Goal: Task Accomplishment & Management: Manage account settings

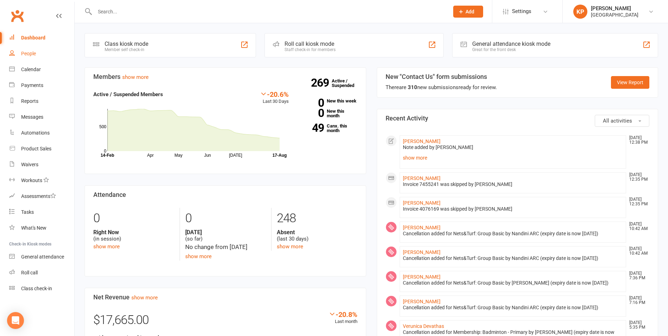
click at [21, 54] on link "People" at bounding box center [41, 54] width 65 height 16
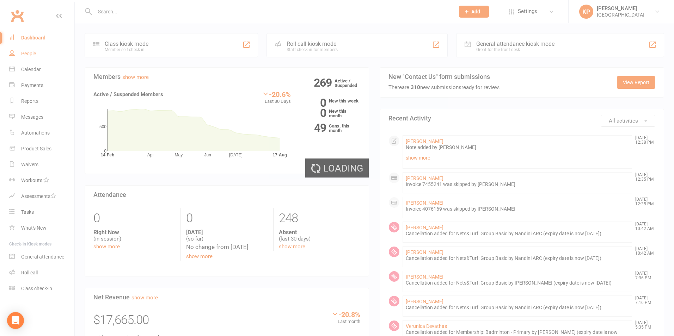
select select "100"
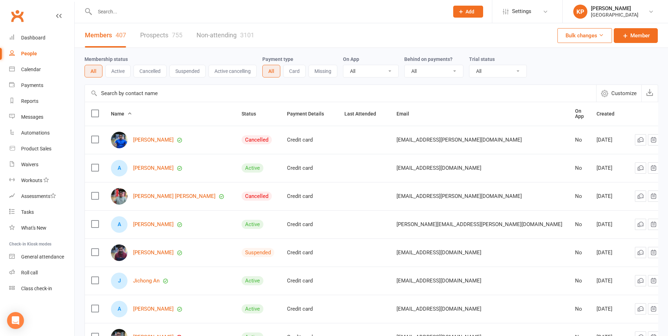
click at [156, 8] on input "text" at bounding box center [269, 12] width 352 height 10
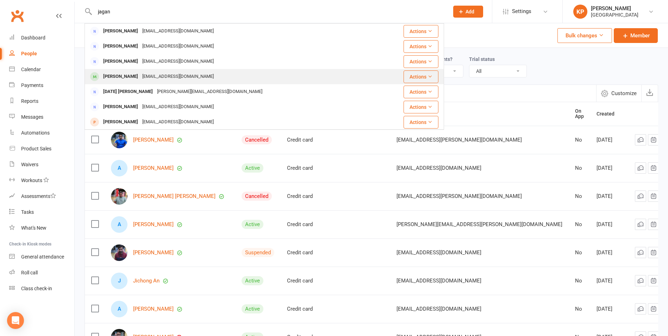
type input "jagan"
click at [124, 79] on div "[PERSON_NAME]" at bounding box center [120, 77] width 39 height 10
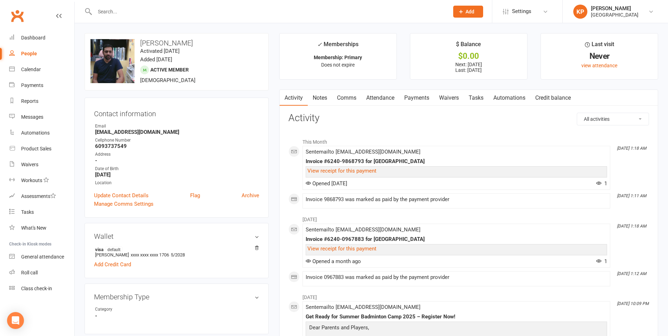
click at [409, 98] on link "Payments" at bounding box center [417, 98] width 35 height 16
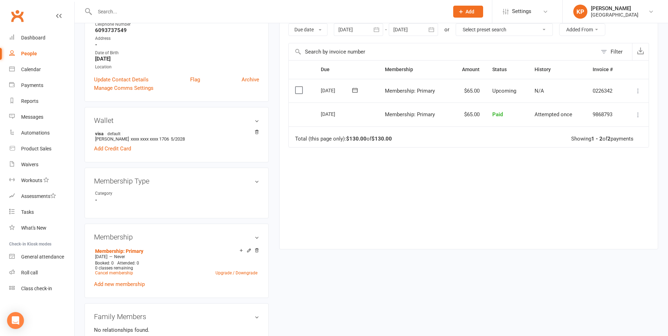
scroll to position [176, 0]
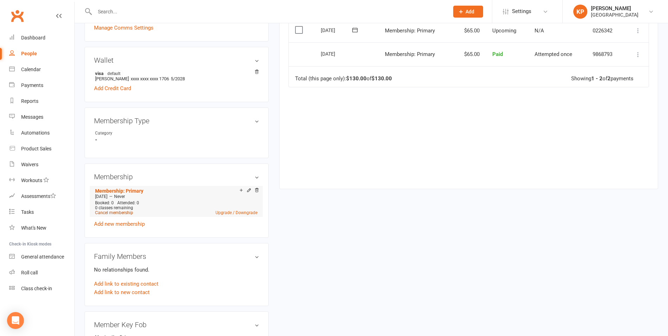
click at [124, 214] on link "Cancel membership" at bounding box center [114, 212] width 38 height 5
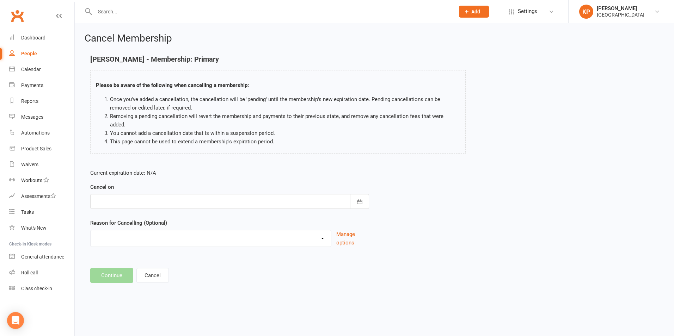
click at [315, 230] on select "Annual Membership - No longer available after [DATE] Coach Requested to cancel …" at bounding box center [211, 237] width 240 height 14
select select "6"
click at [91, 230] on select "Annual Membership - No longer available after [DATE] Coach Requested to cancel …" at bounding box center [211, 237] width 240 height 14
click at [215, 197] on div at bounding box center [229, 201] width 279 height 15
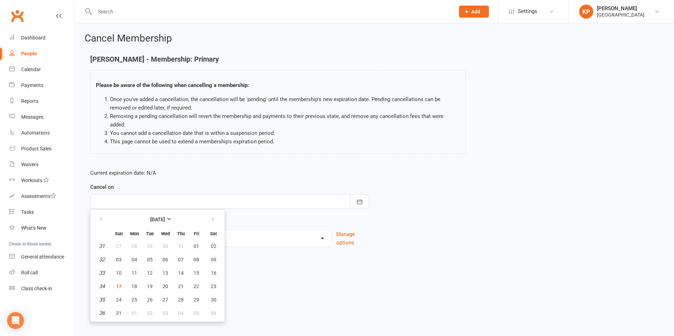
click at [475, 122] on div "[PERSON_NAME] - Membership: Primary Please be aware of the following when cance…" at bounding box center [374, 109] width 579 height 108
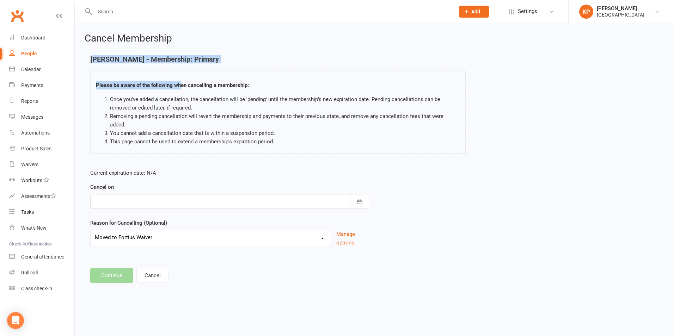
drag, startPoint x: 94, startPoint y: 62, endPoint x: 180, endPoint y: 64, distance: 86.0
click at [180, 64] on div "[PERSON_NAME] - Membership: Primary Please be aware of the following when cance…" at bounding box center [277, 104] width 375 height 98
click at [276, 41] on h2 "Cancel Membership" at bounding box center [374, 38] width 579 height 11
